Goal: Transaction & Acquisition: Book appointment/travel/reservation

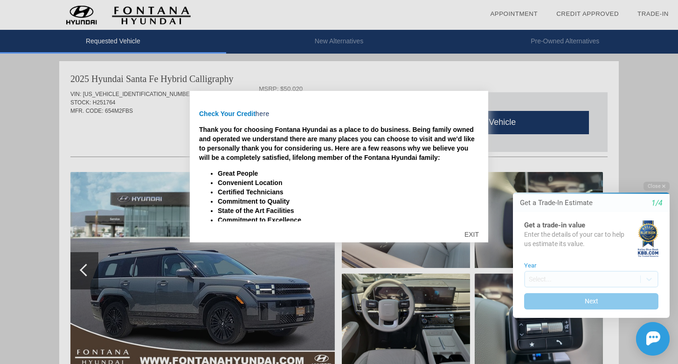
scroll to position [133, 0]
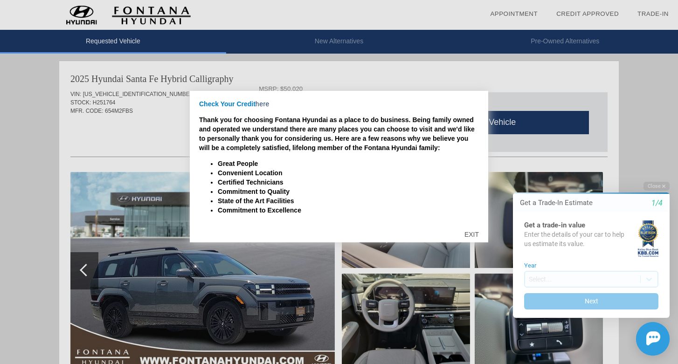
click at [472, 232] on div "EXIT" at bounding box center [471, 234] width 33 height 28
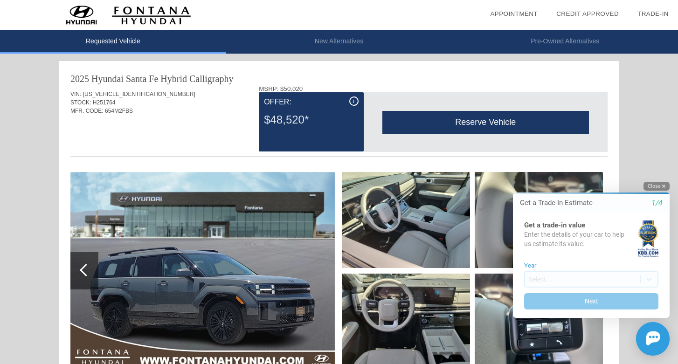
click at [656, 189] on button "Close" at bounding box center [656, 186] width 26 height 9
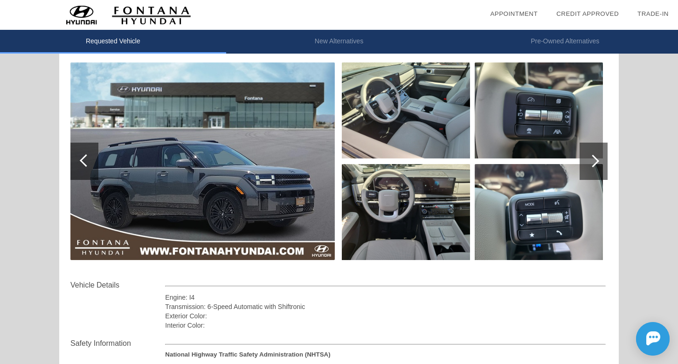
scroll to position [108, 0]
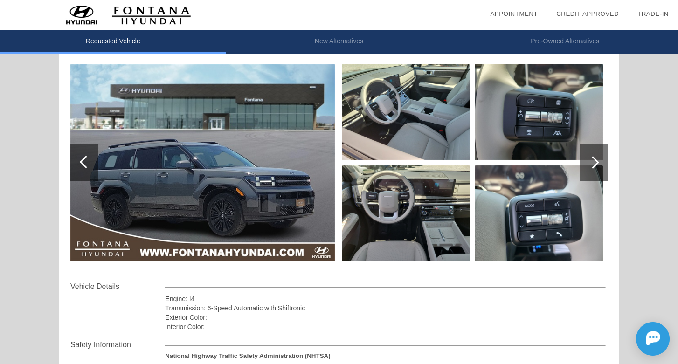
click at [226, 175] on img at bounding box center [202, 163] width 264 height 198
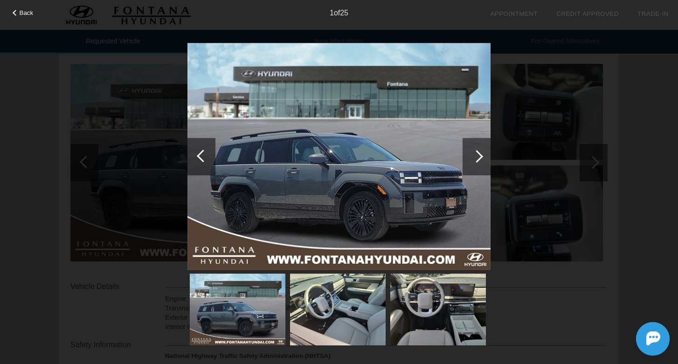
click at [477, 153] on div at bounding box center [476, 156] width 13 height 13
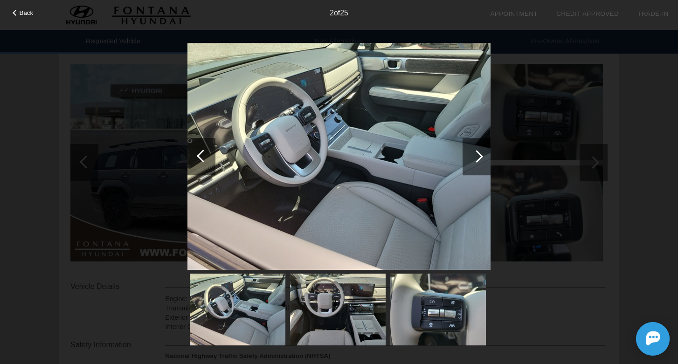
click at [477, 153] on div at bounding box center [476, 156] width 13 height 13
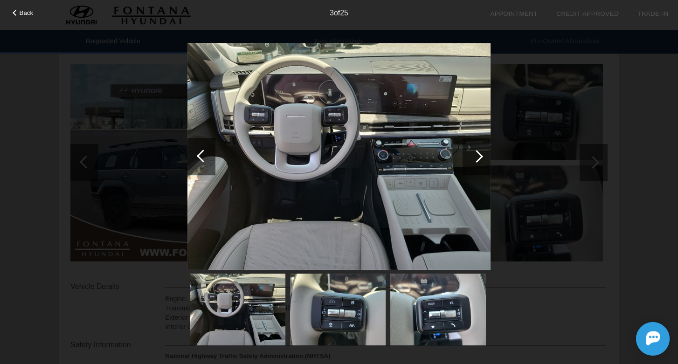
click at [477, 153] on div at bounding box center [476, 156] width 13 height 13
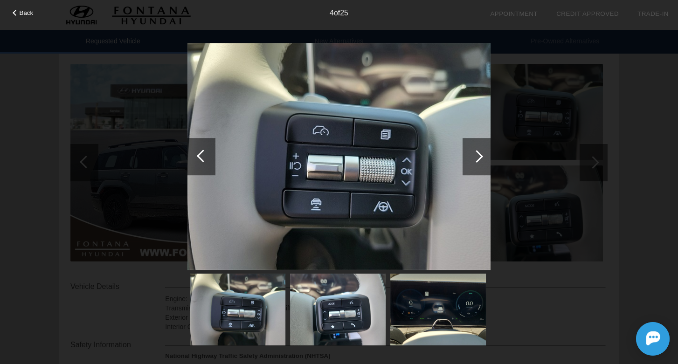
click at [477, 153] on div at bounding box center [476, 156] width 13 height 13
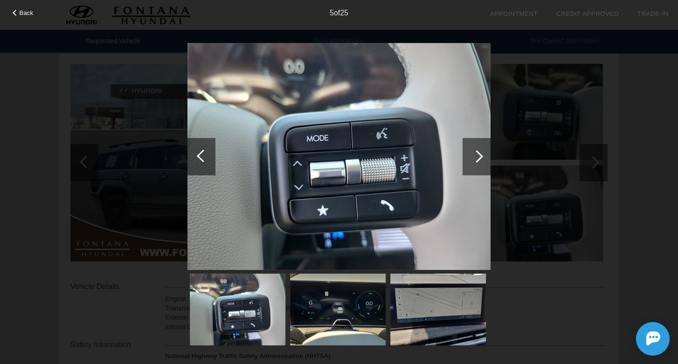
click at [656, 159] on div "Back 5 of 25" at bounding box center [339, 182] width 678 height 364
click at [655, 159] on div "Back 5 of 25" at bounding box center [339, 182] width 678 height 364
click at [488, 165] on div at bounding box center [476, 156] width 28 height 37
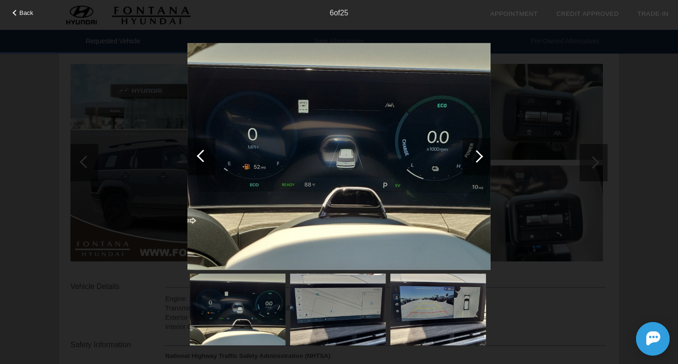
click at [488, 165] on div at bounding box center [476, 156] width 28 height 37
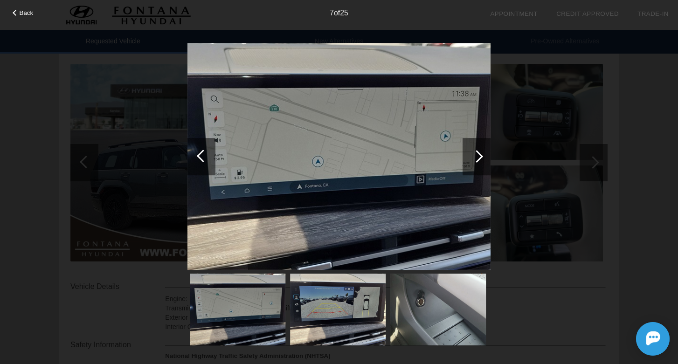
click at [488, 165] on div at bounding box center [476, 156] width 28 height 37
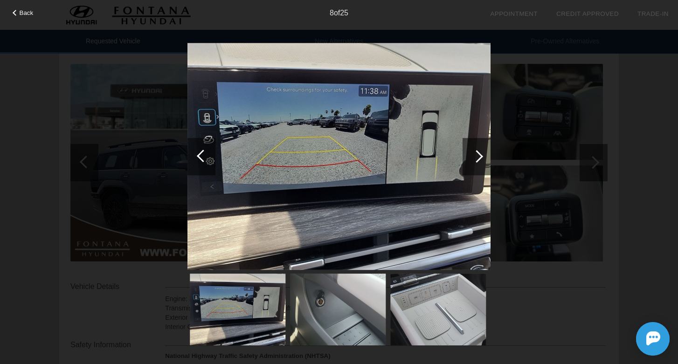
click at [488, 165] on div at bounding box center [476, 156] width 28 height 37
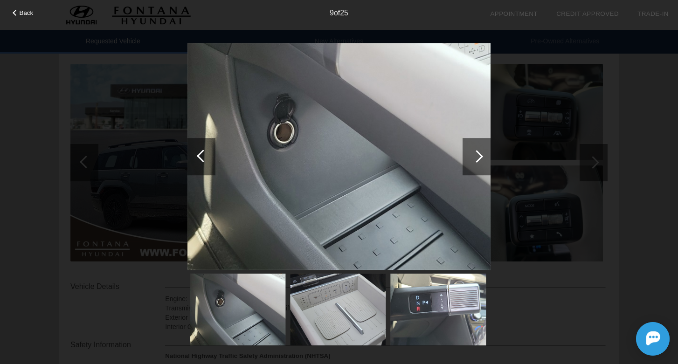
click at [488, 165] on div at bounding box center [476, 156] width 28 height 37
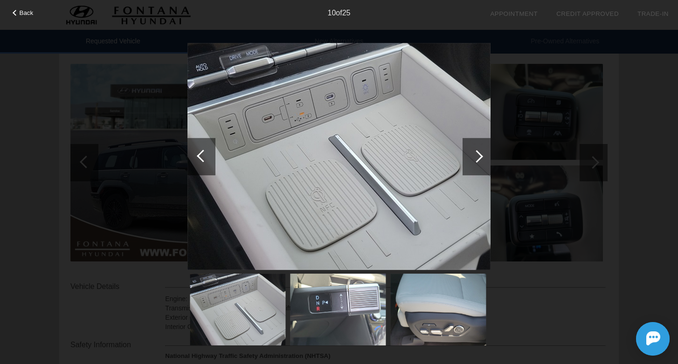
click at [488, 165] on div at bounding box center [476, 156] width 28 height 37
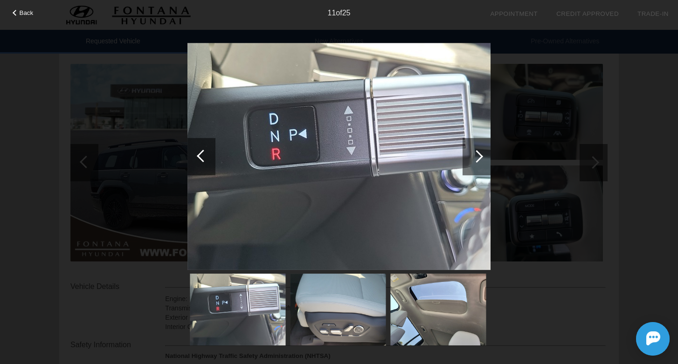
click at [488, 165] on div at bounding box center [476, 156] width 28 height 37
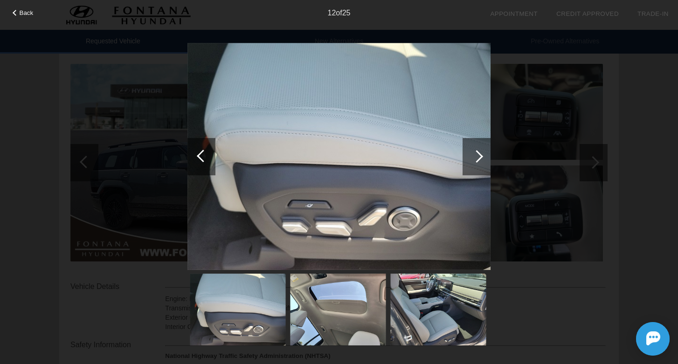
click at [488, 165] on div at bounding box center [476, 156] width 28 height 37
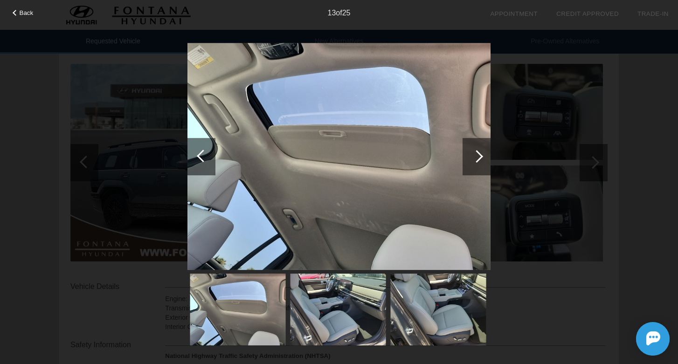
click at [488, 165] on div at bounding box center [476, 156] width 28 height 37
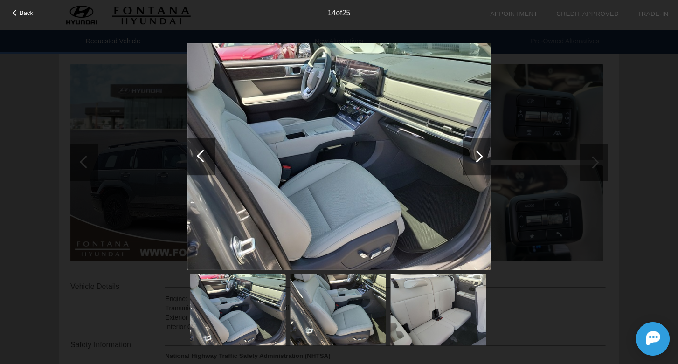
click at [488, 165] on div at bounding box center [476, 156] width 28 height 37
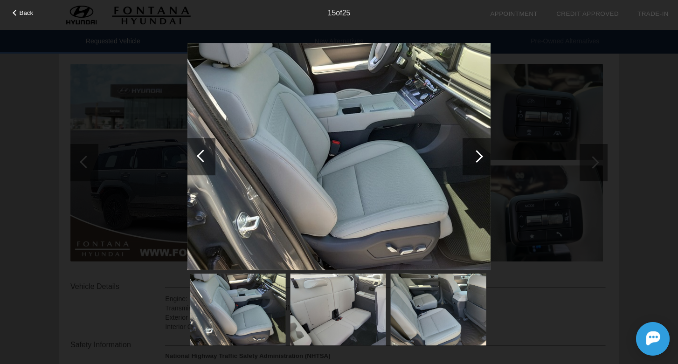
click at [488, 165] on div at bounding box center [476, 156] width 28 height 37
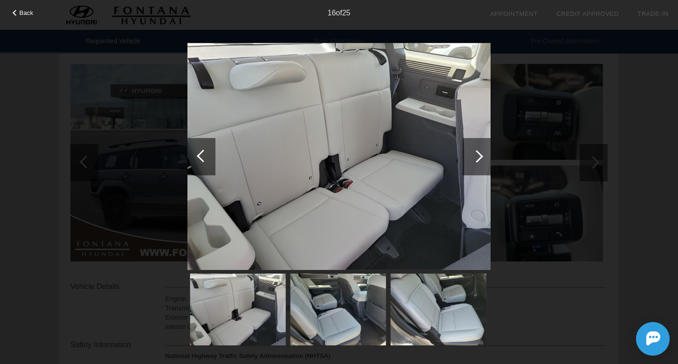
click at [488, 165] on div at bounding box center [476, 156] width 28 height 37
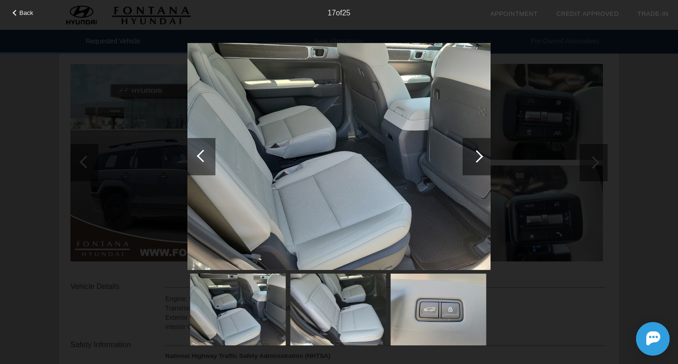
click at [490, 157] on div at bounding box center [476, 156] width 28 height 37
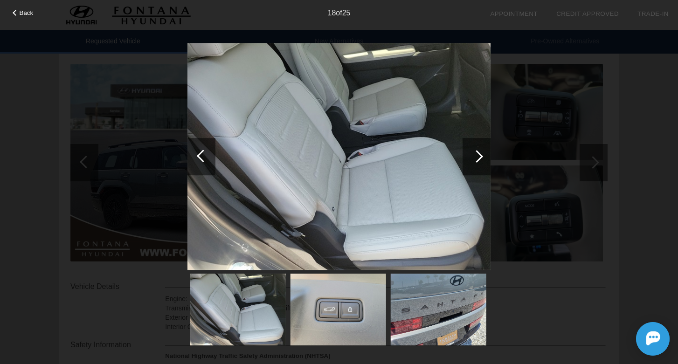
click at [481, 157] on div at bounding box center [476, 156] width 13 height 13
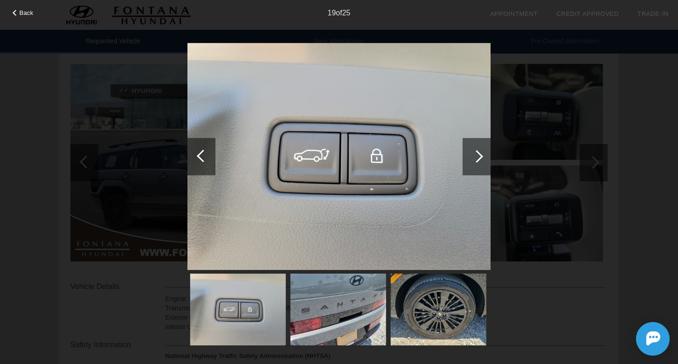
click at [481, 157] on div at bounding box center [476, 156] width 13 height 13
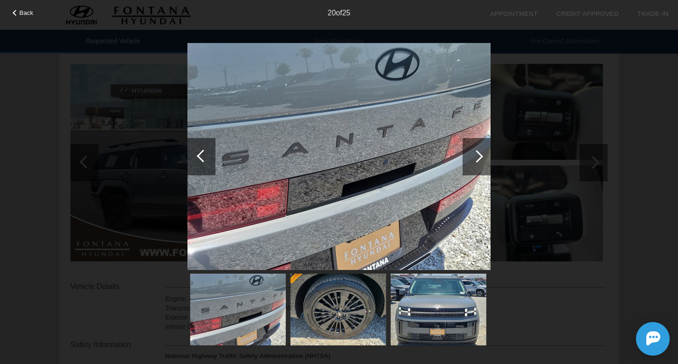
click at [481, 157] on div at bounding box center [476, 156] width 13 height 13
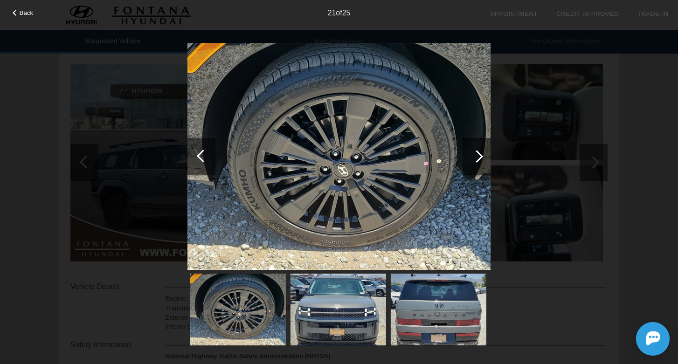
click at [481, 157] on div at bounding box center [476, 156] width 13 height 13
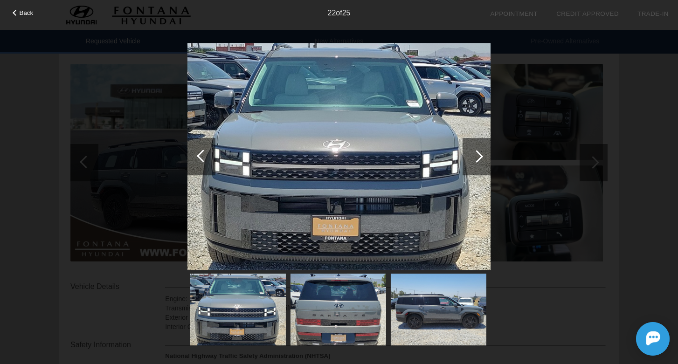
click at [481, 157] on div at bounding box center [476, 156] width 13 height 13
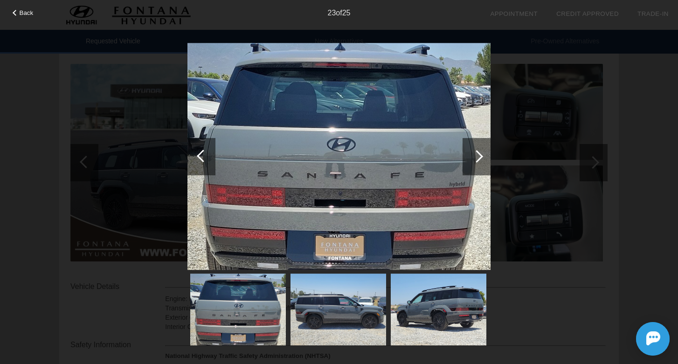
click at [481, 157] on div at bounding box center [476, 156] width 13 height 13
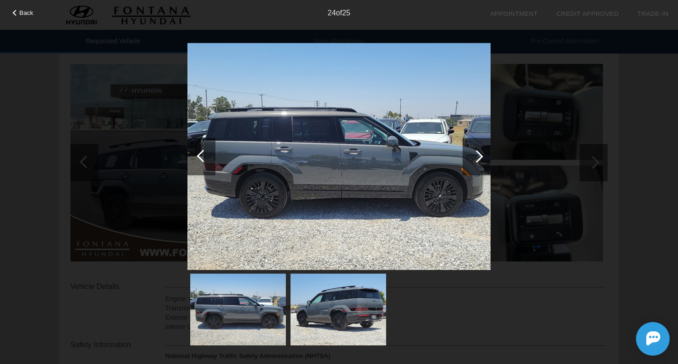
click at [482, 157] on div at bounding box center [476, 156] width 13 height 13
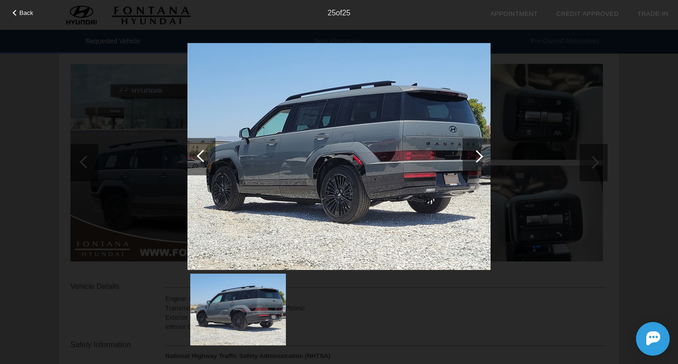
click at [482, 157] on div at bounding box center [476, 156] width 13 height 13
click at [624, 140] on div "Back 25 of 25" at bounding box center [339, 182] width 678 height 364
click at [33, 14] on div "Back" at bounding box center [23, 11] width 47 height 5
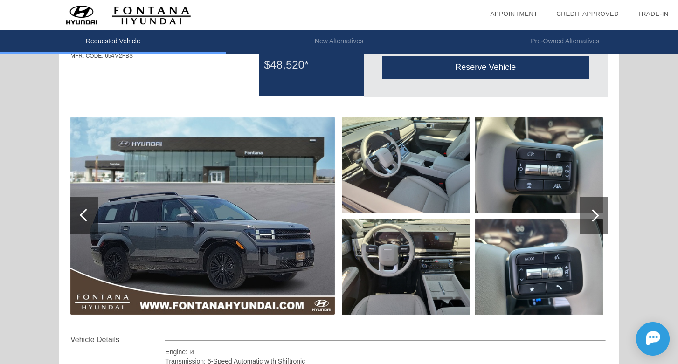
scroll to position [0, 0]
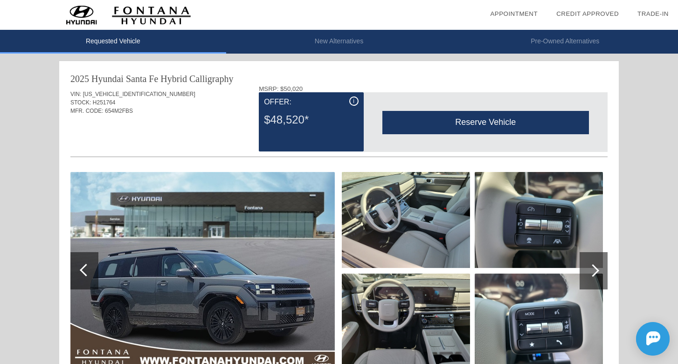
click at [353, 104] on span "i" at bounding box center [353, 101] width 1 height 7
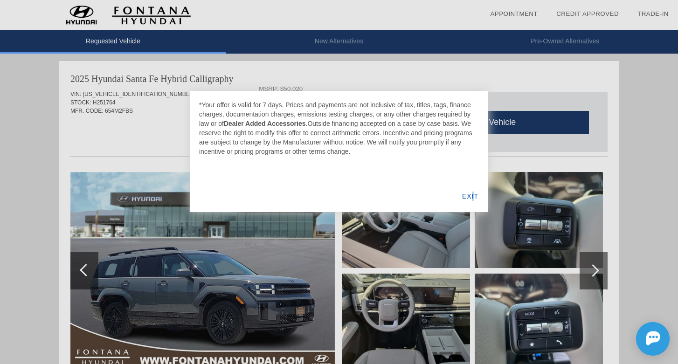
click at [473, 192] on div "EXIT" at bounding box center [470, 196] width 36 height 32
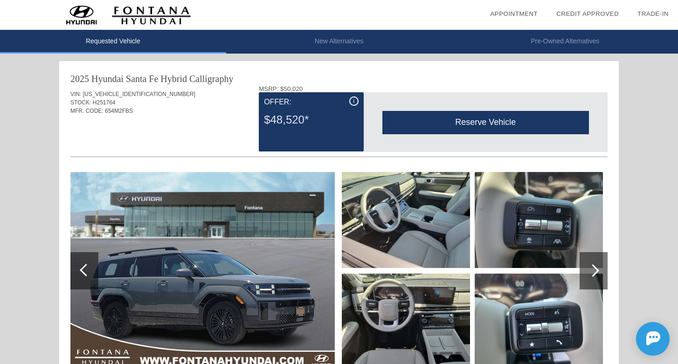
click at [286, 125] on div "$48,520*" at bounding box center [311, 120] width 94 height 24
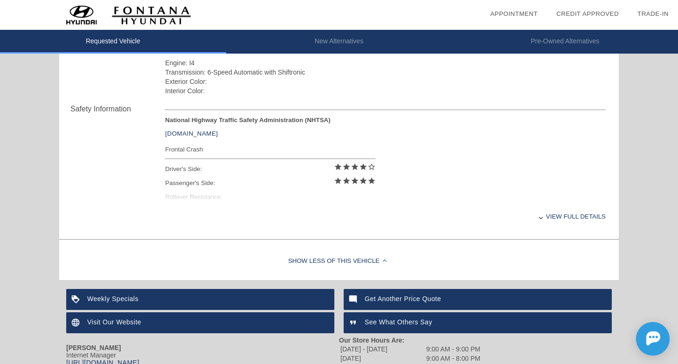
scroll to position [361, 0]
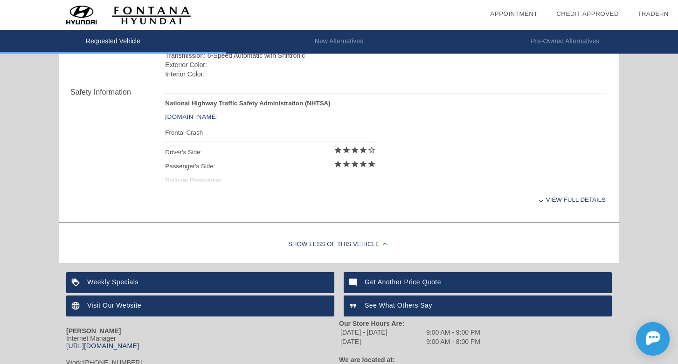
click at [548, 204] on div "View full details" at bounding box center [385, 199] width 440 height 23
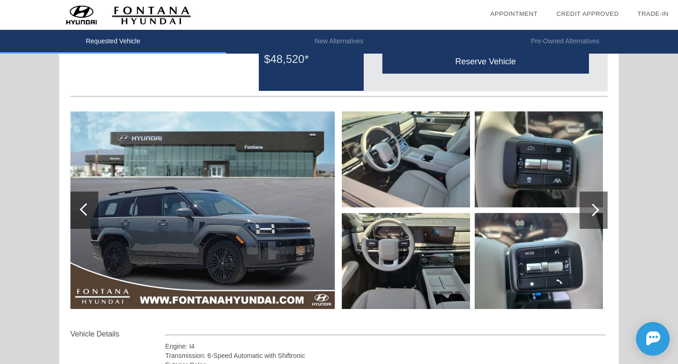
scroll to position [0, 0]
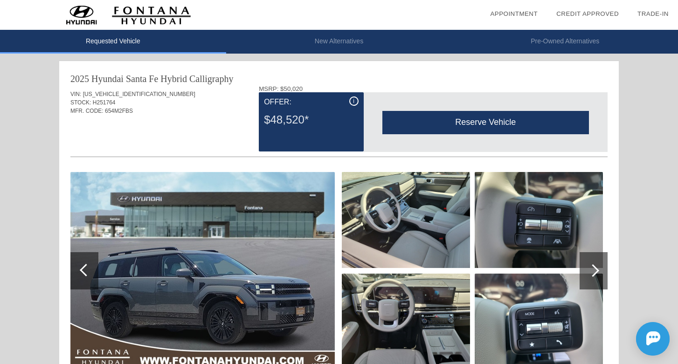
click at [355, 101] on div "i" at bounding box center [353, 100] width 9 height 9
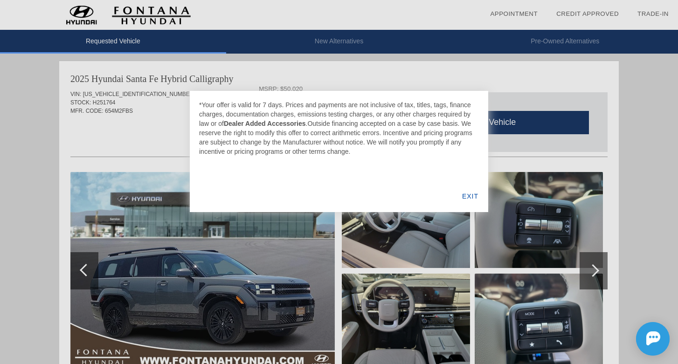
click at [472, 192] on div "EXIT" at bounding box center [470, 196] width 36 height 32
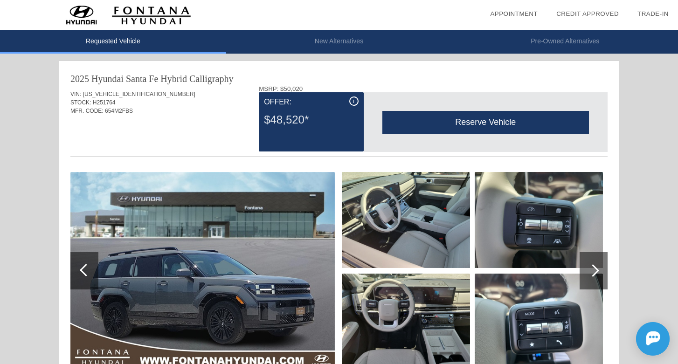
click at [294, 265] on img at bounding box center [202, 271] width 264 height 198
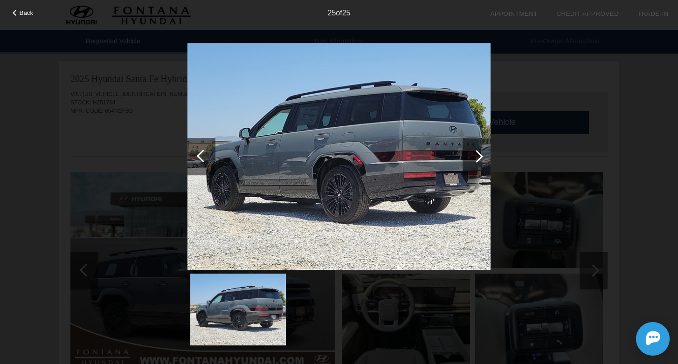
click at [480, 161] on div at bounding box center [476, 156] width 28 height 37
click at [546, 132] on div "Back 25 of 25" at bounding box center [339, 182] width 678 height 364
click at [631, 137] on div "Back 25 of 25" at bounding box center [339, 182] width 678 height 364
click at [27, 6] on div "25 of 25" at bounding box center [339, 9] width 678 height 19
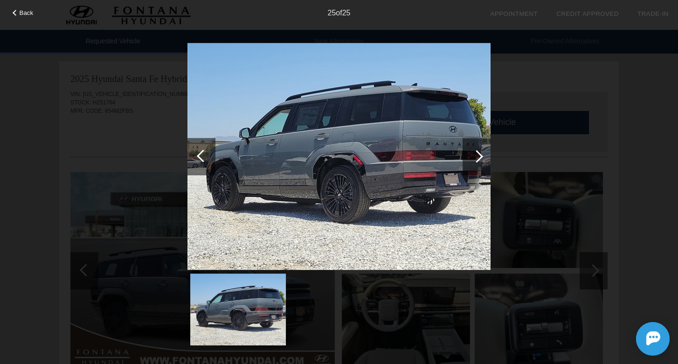
click at [23, 15] on span "Back" at bounding box center [27, 12] width 14 height 7
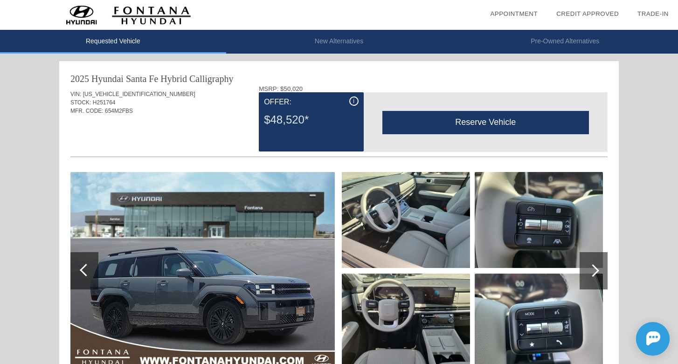
click at [405, 117] on div "Reserve Vehicle" at bounding box center [485, 122] width 206 height 23
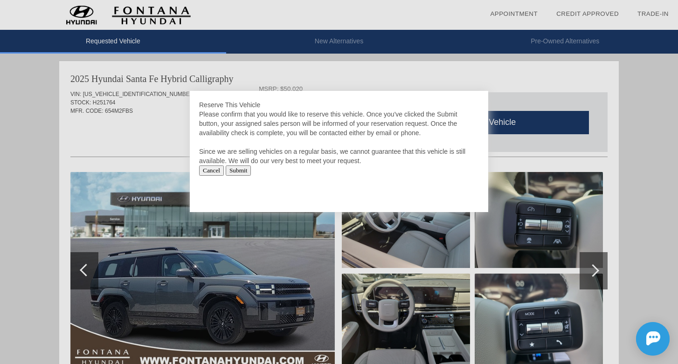
click at [209, 172] on input "Cancel" at bounding box center [211, 170] width 25 height 10
